Goal: Check status: Check status

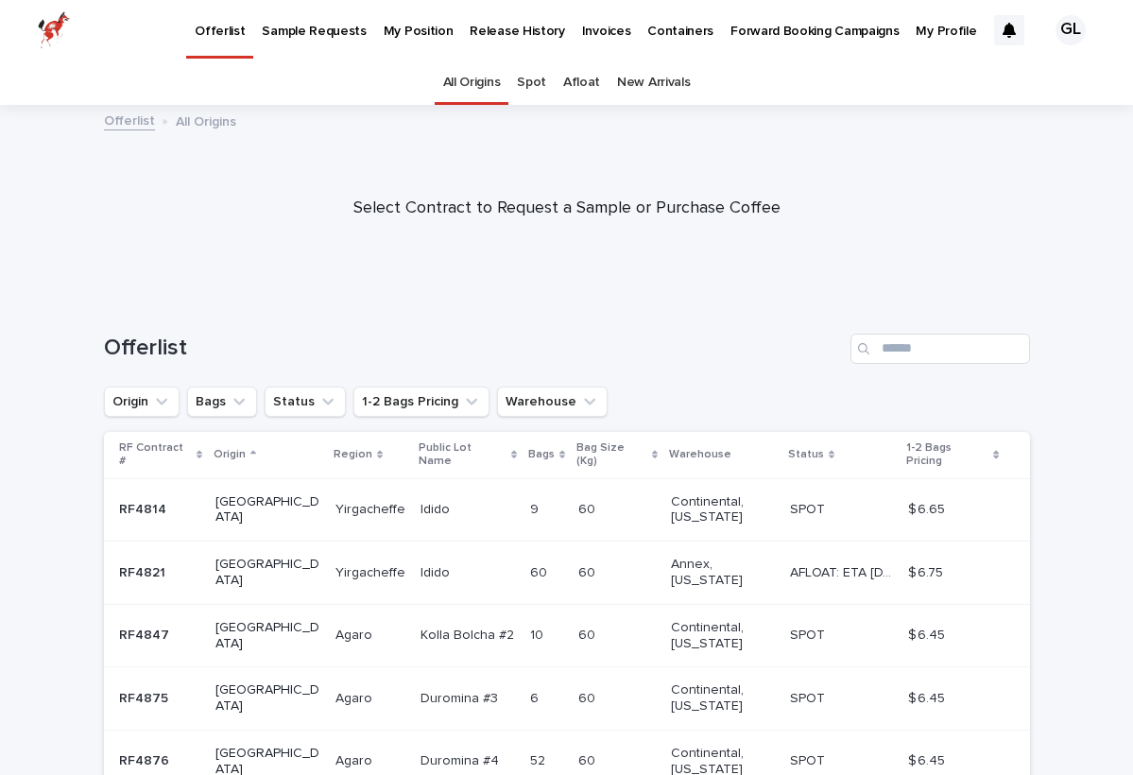
click at [532, 85] on link "Spot" at bounding box center [531, 82] width 29 height 44
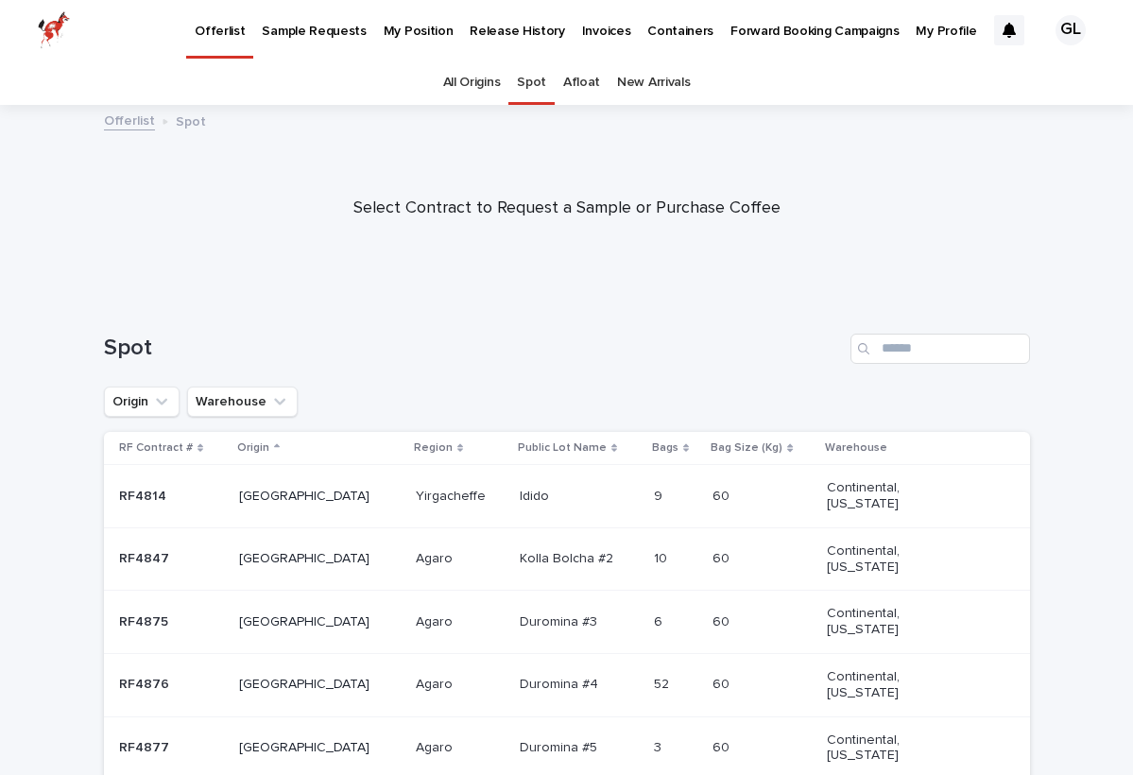
click at [409, 45] on link "My Position" at bounding box center [418, 29] width 87 height 59
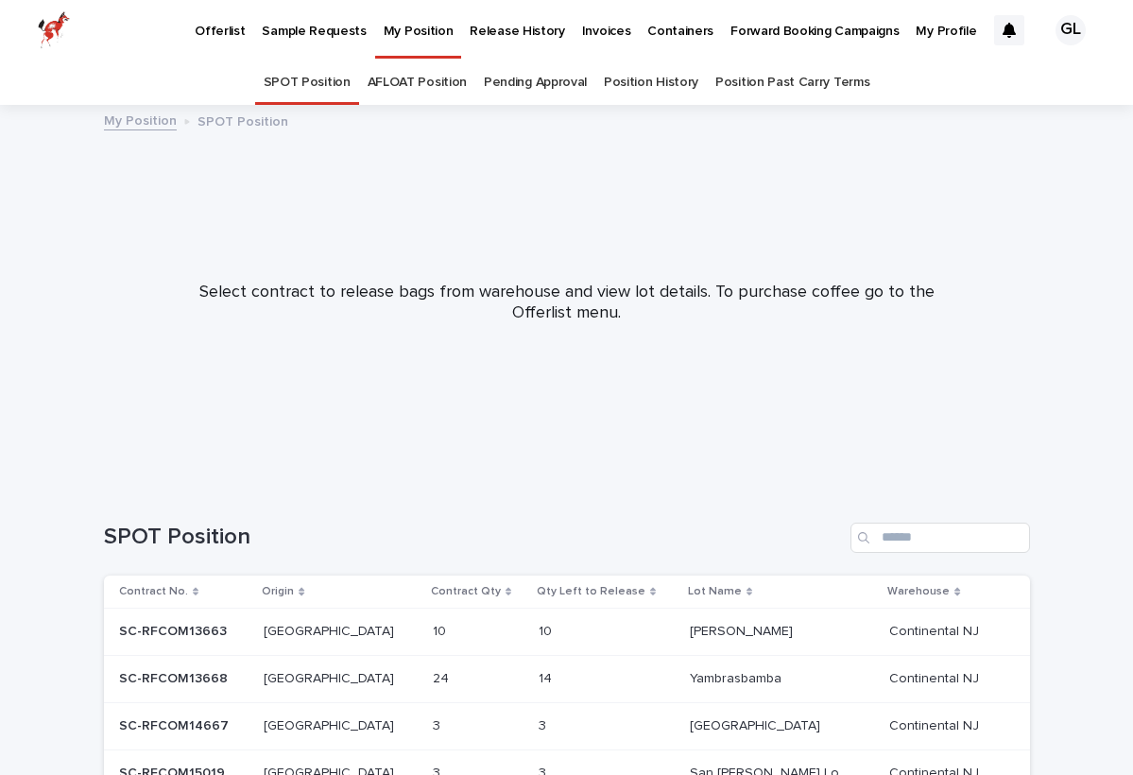
click at [449, 86] on link "AFLOAT Position" at bounding box center [416, 82] width 99 height 44
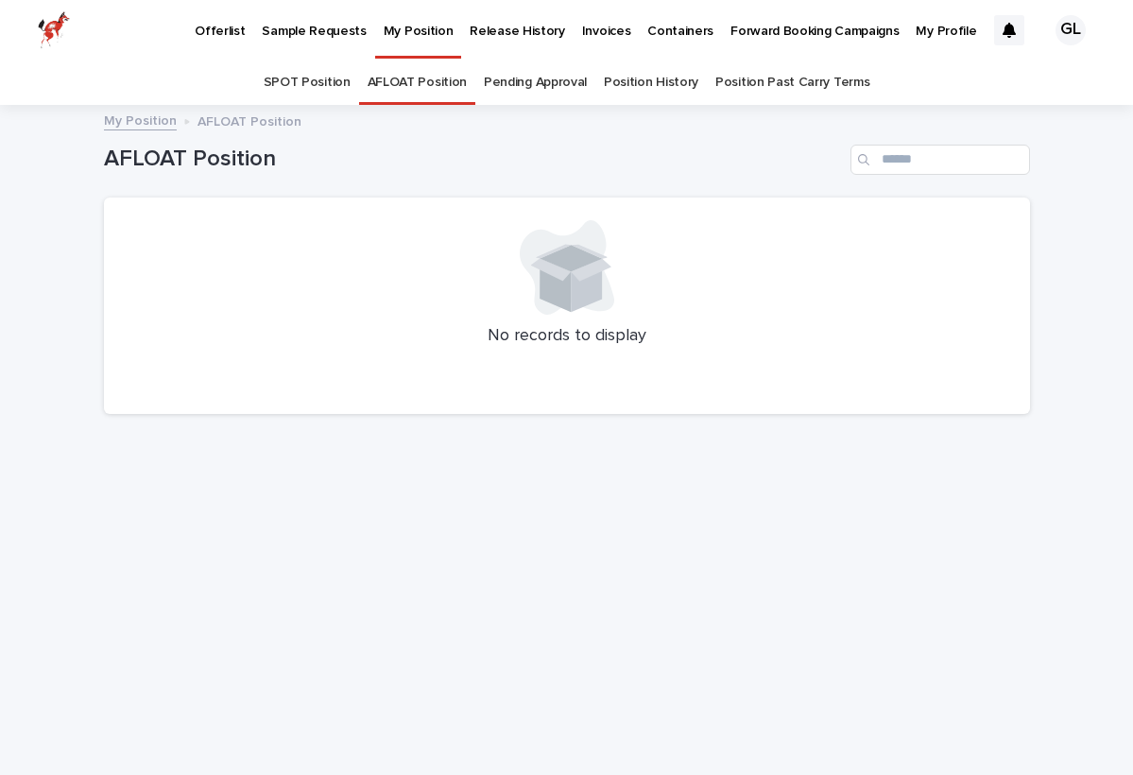
click at [578, 78] on link "Pending Approval" at bounding box center [535, 82] width 103 height 44
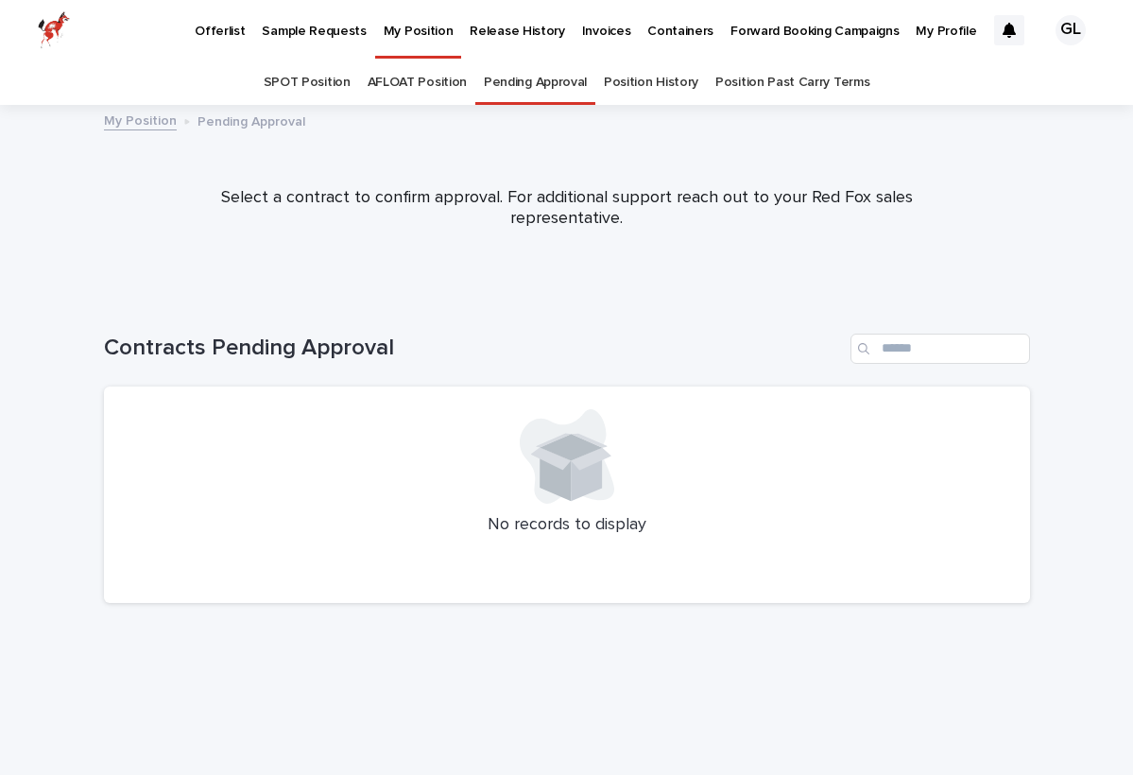
click at [673, 75] on link "Position History" at bounding box center [651, 82] width 94 height 44
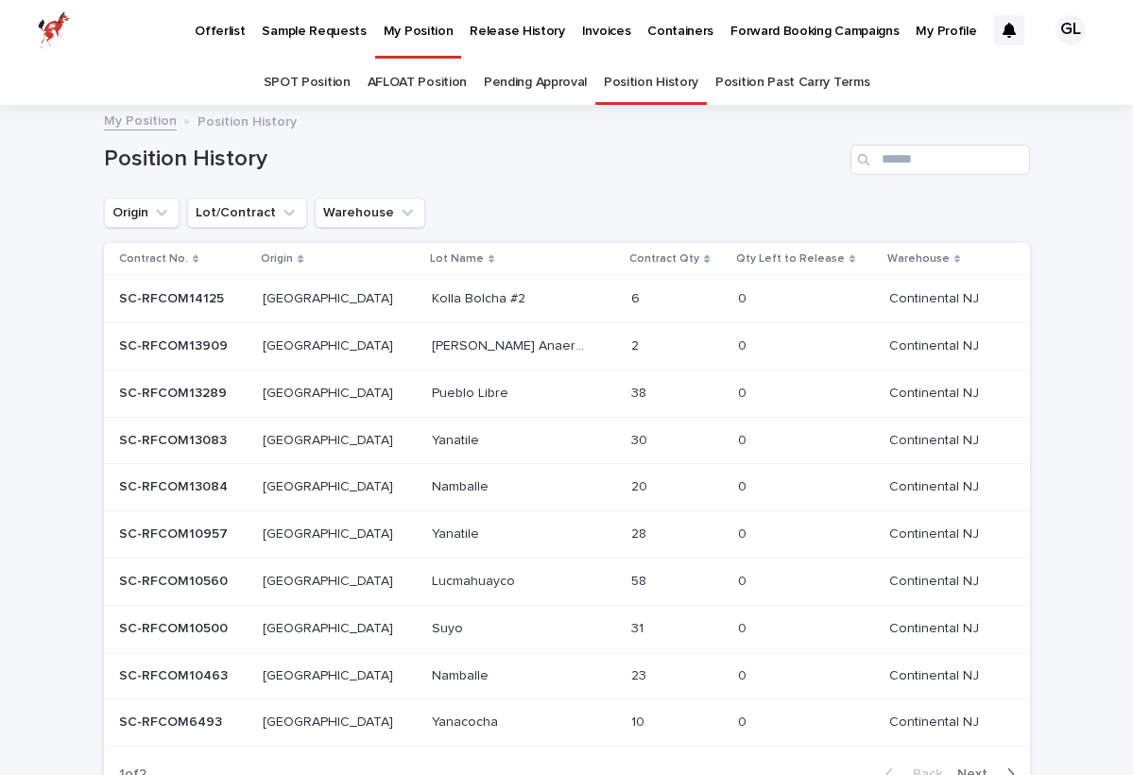
click at [564, 88] on link "Pending Approval" at bounding box center [535, 82] width 103 height 44
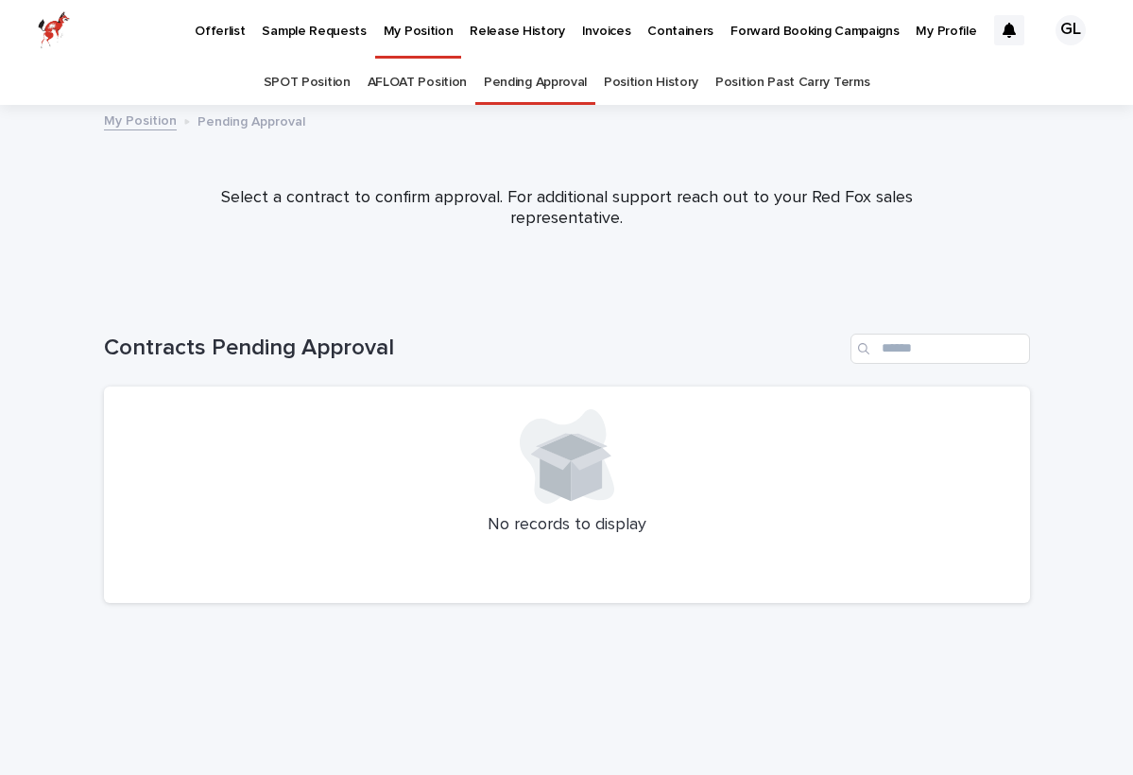
click at [640, 90] on link "Position History" at bounding box center [651, 82] width 94 height 44
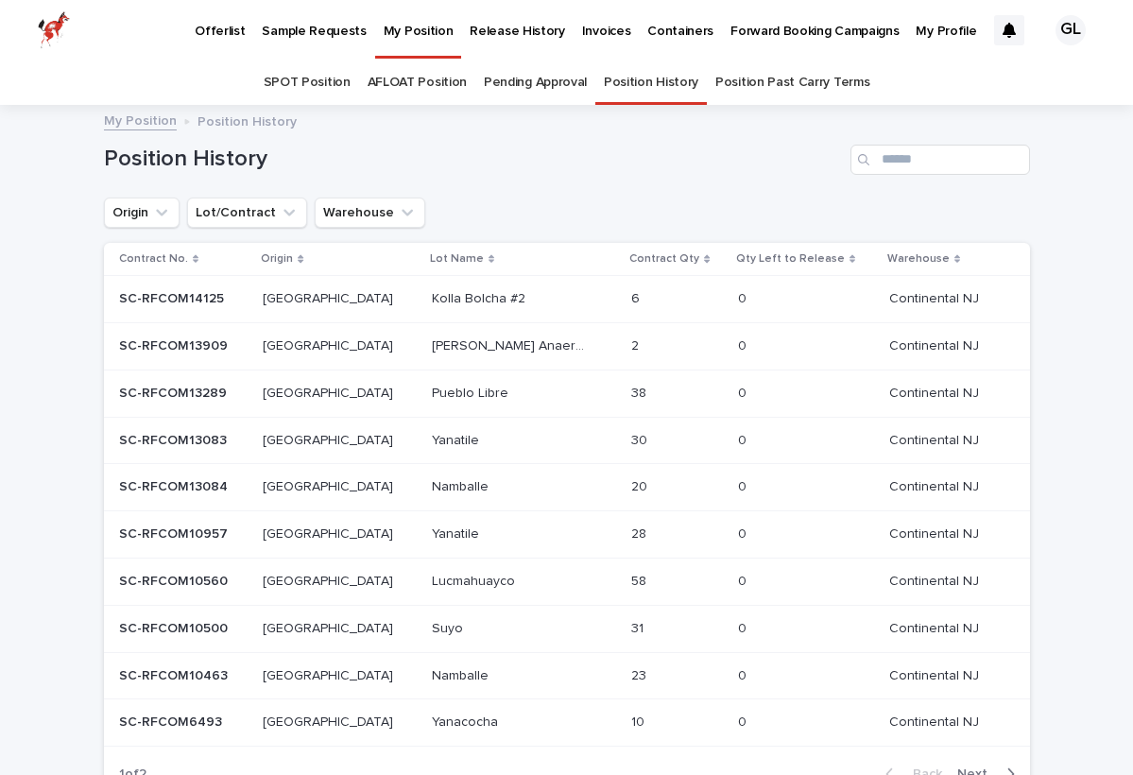
click at [343, 81] on link "SPOT Position" at bounding box center [307, 82] width 87 height 44
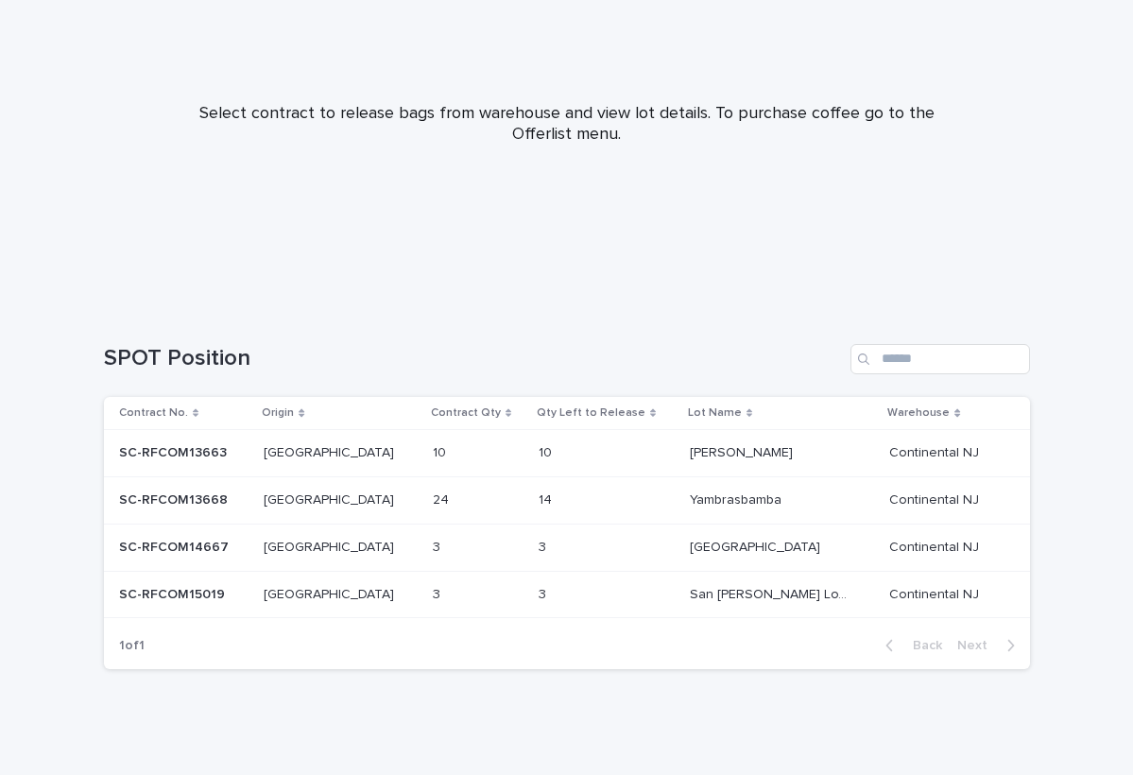
scroll to position [179, 0]
